Goal: Navigation & Orientation: Find specific page/section

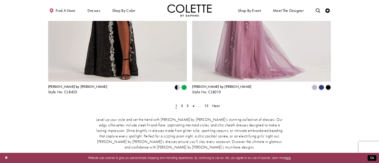
scroll to position [814, 0]
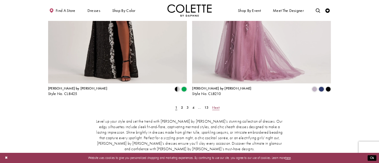
click at [216, 105] on span "Next" at bounding box center [215, 107] width 7 height 5
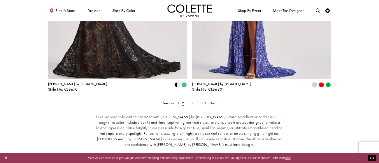
scroll to position [828, 0]
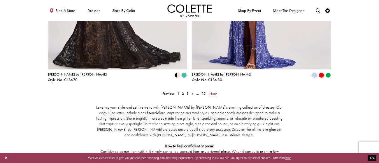
click at [214, 91] on span "Next" at bounding box center [212, 93] width 7 height 5
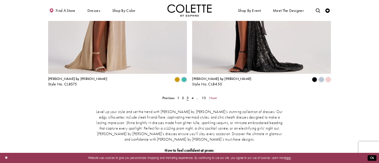
scroll to position [839, 0]
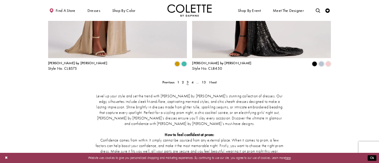
click at [215, 84] on div "Level up your style and set the trend with [PERSON_NAME] by [PERSON_NAME]’s stu…" at bounding box center [189, 159] width 283 height 151
click at [213, 80] on span "Next" at bounding box center [212, 82] width 7 height 5
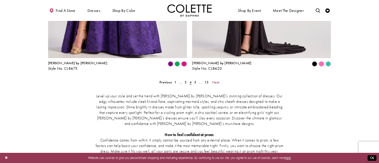
scroll to position [856, 0]
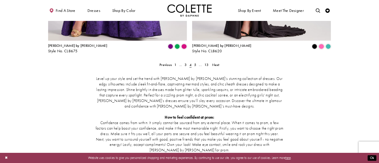
click at [217, 67] on div "Level up your style and set the trend with [PERSON_NAME] by [PERSON_NAME]’s stu…" at bounding box center [189, 142] width 283 height 151
click at [217, 63] on span "Next" at bounding box center [215, 65] width 7 height 5
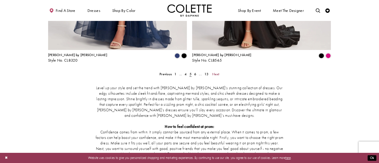
scroll to position [855, 0]
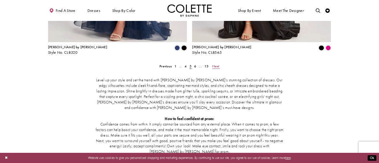
click at [218, 64] on span "Next" at bounding box center [215, 66] width 7 height 5
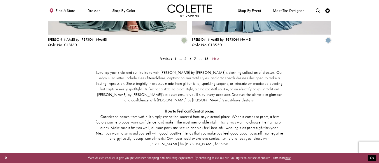
scroll to position [867, 0]
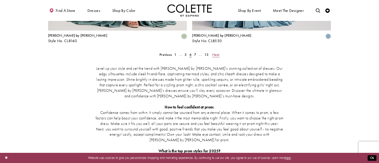
click at [217, 52] on span "Next" at bounding box center [215, 54] width 7 height 5
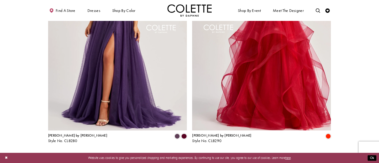
scroll to position [774, 0]
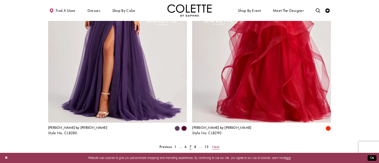
click at [217, 145] on span "Next" at bounding box center [215, 147] width 7 height 5
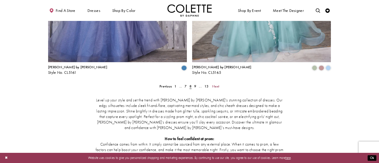
scroll to position [837, 0]
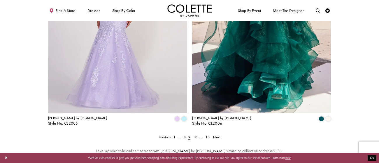
scroll to position [819, 0]
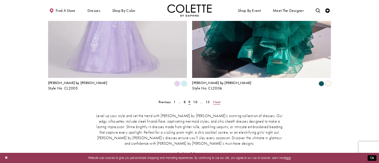
click at [216, 100] on span "Next" at bounding box center [216, 102] width 7 height 5
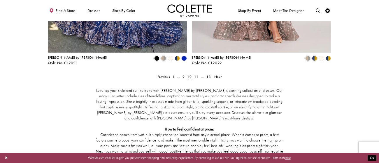
scroll to position [839, 0]
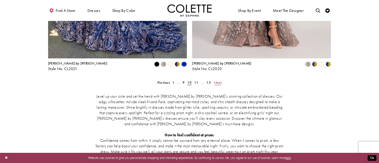
click at [220, 80] on span "Next" at bounding box center [217, 82] width 7 height 5
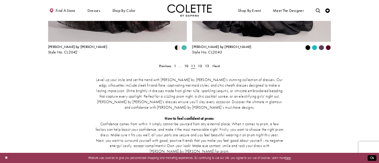
scroll to position [844, 0]
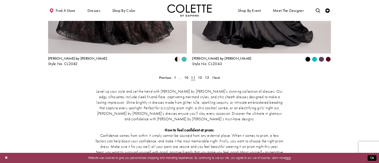
click at [218, 80] on div "Level up your style and set the trend with [PERSON_NAME] by [PERSON_NAME]’s stu…" at bounding box center [189, 155] width 283 height 151
click at [217, 75] on span "Next" at bounding box center [215, 77] width 7 height 5
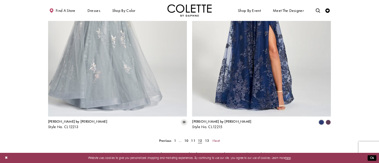
scroll to position [769, 0]
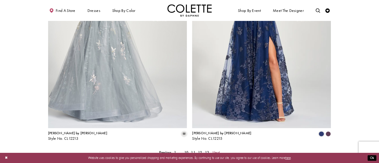
click at [216, 150] on span "Next" at bounding box center [215, 152] width 7 height 5
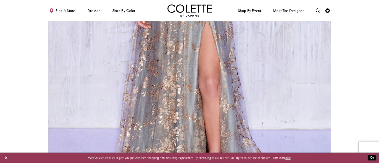
scroll to position [695, 0]
